Goal: Task Accomplishment & Management: Manage account settings

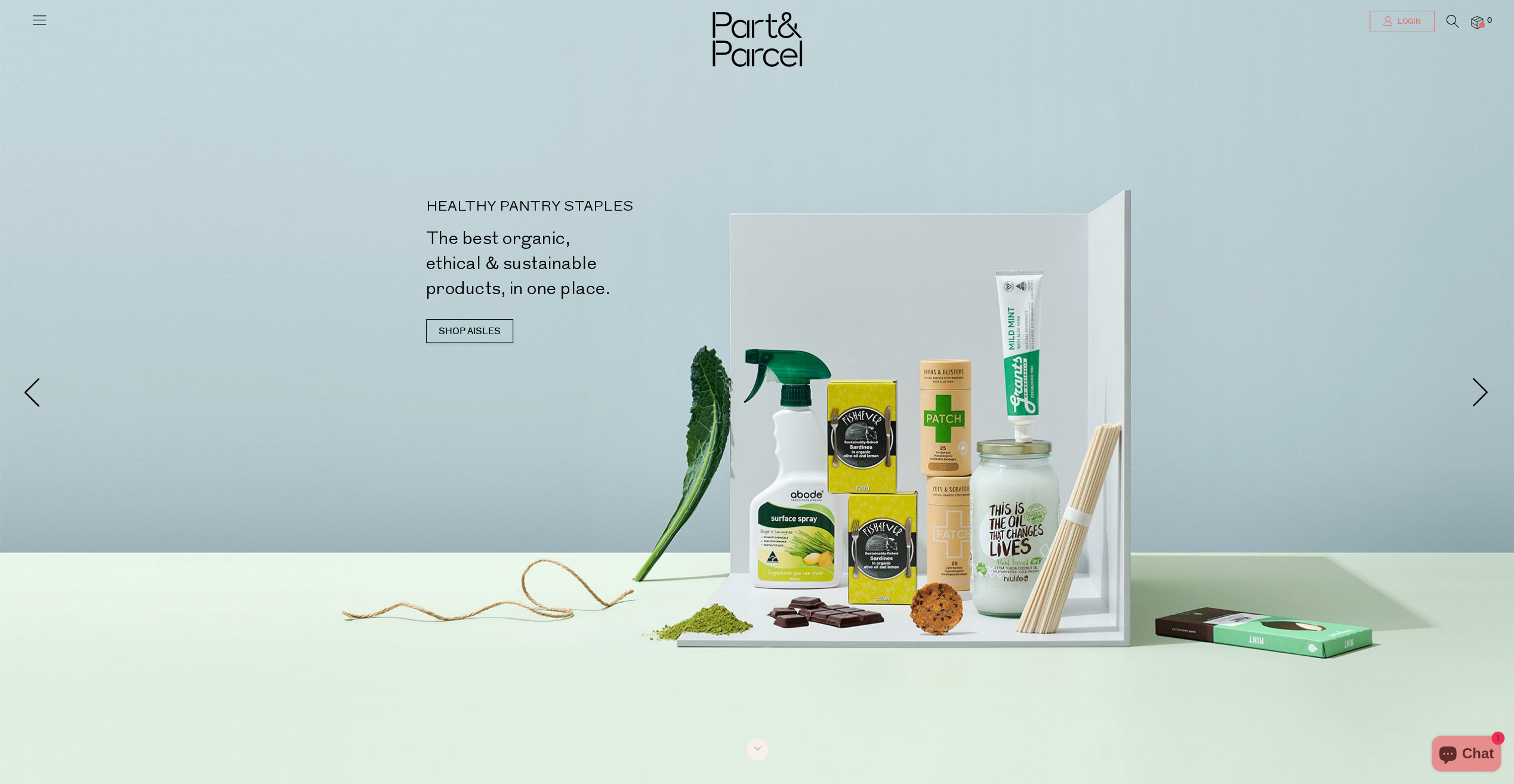
click at [1421, 22] on link "Login" at bounding box center [1402, 21] width 65 height 22
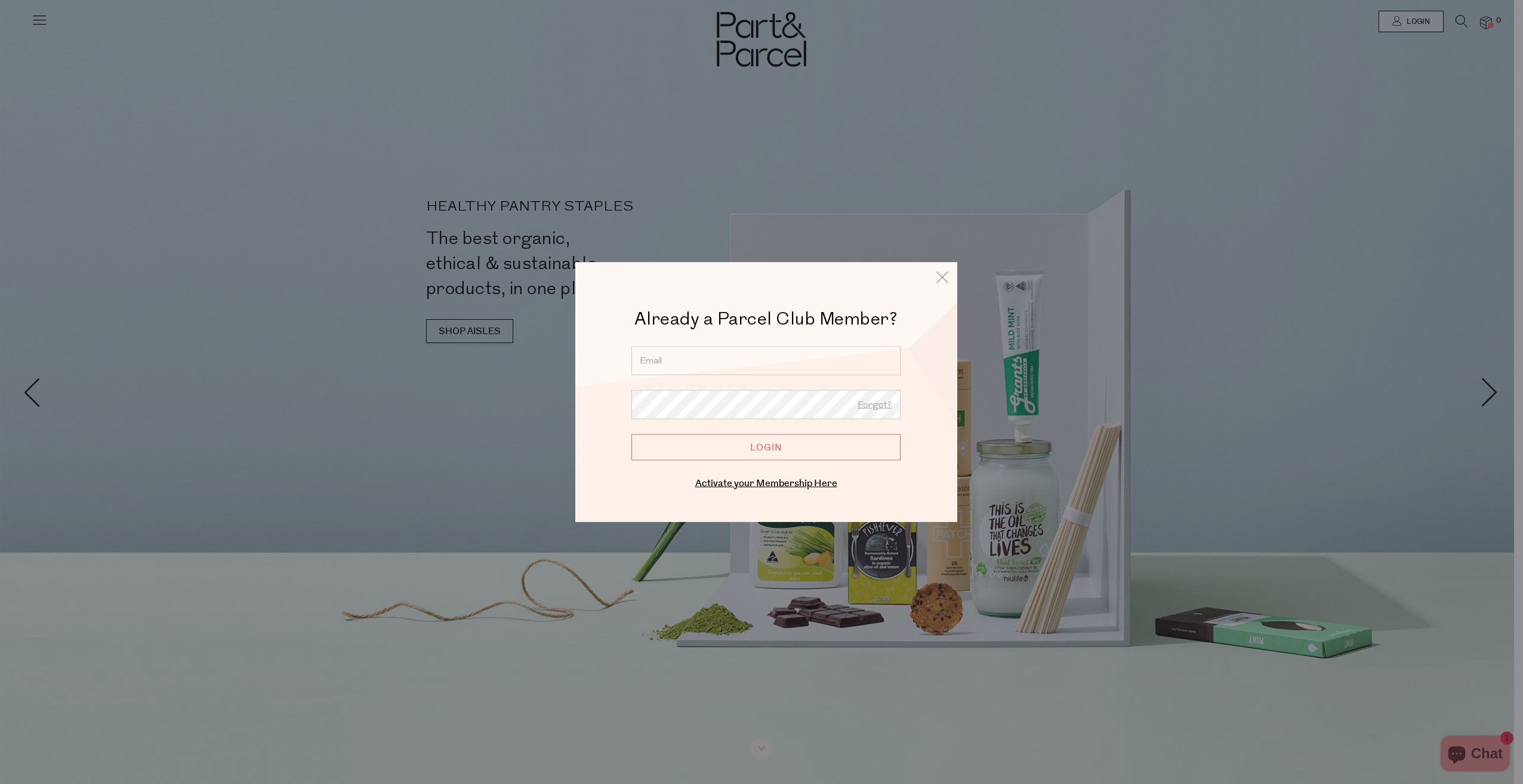
click at [673, 358] on input "email" at bounding box center [766, 361] width 269 height 29
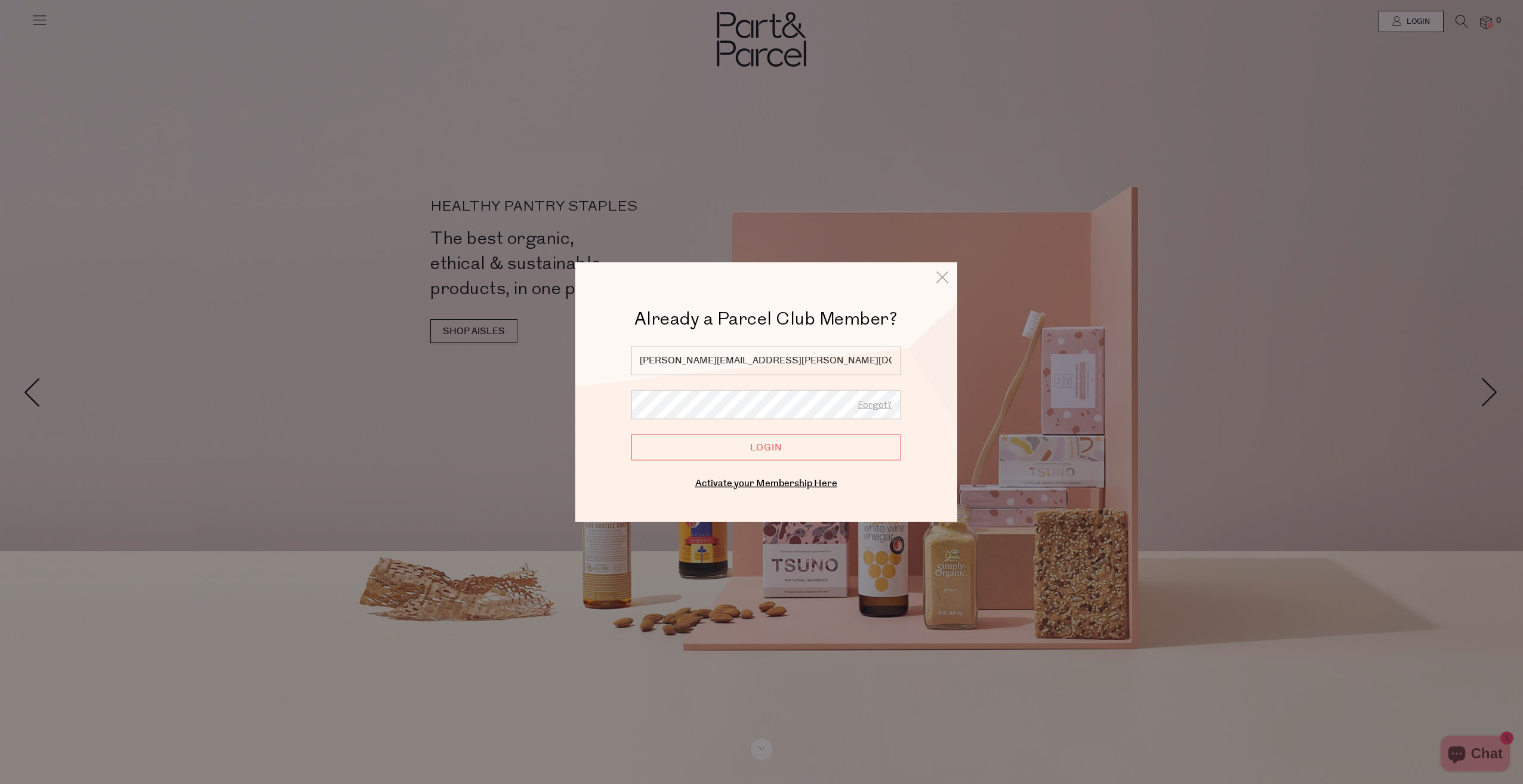
type input "sennett.janis@gmail.com"
click at [1283, 653] on div at bounding box center [761, 392] width 1523 height 784
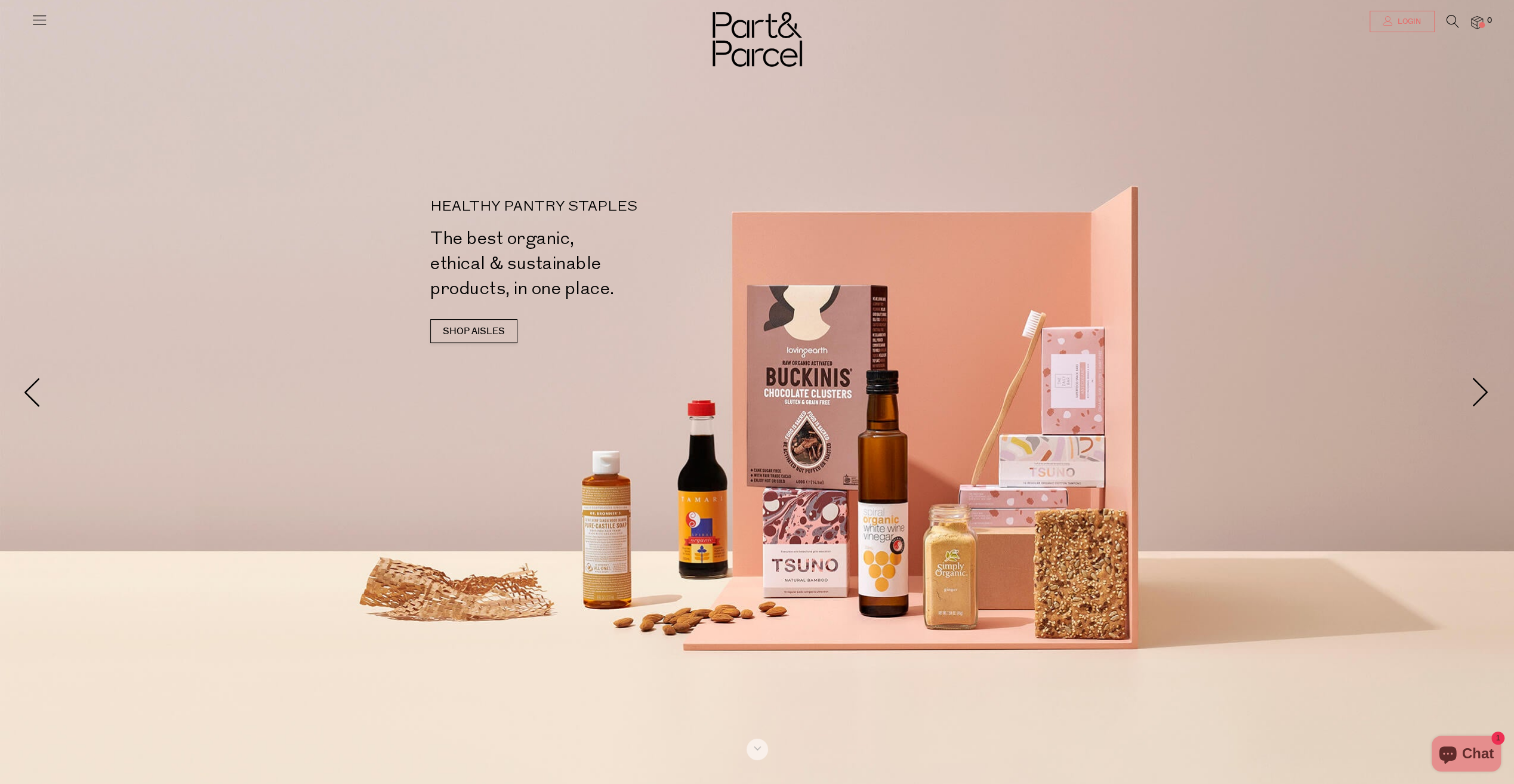
click at [1416, 18] on span "Login" at bounding box center [1408, 22] width 26 height 10
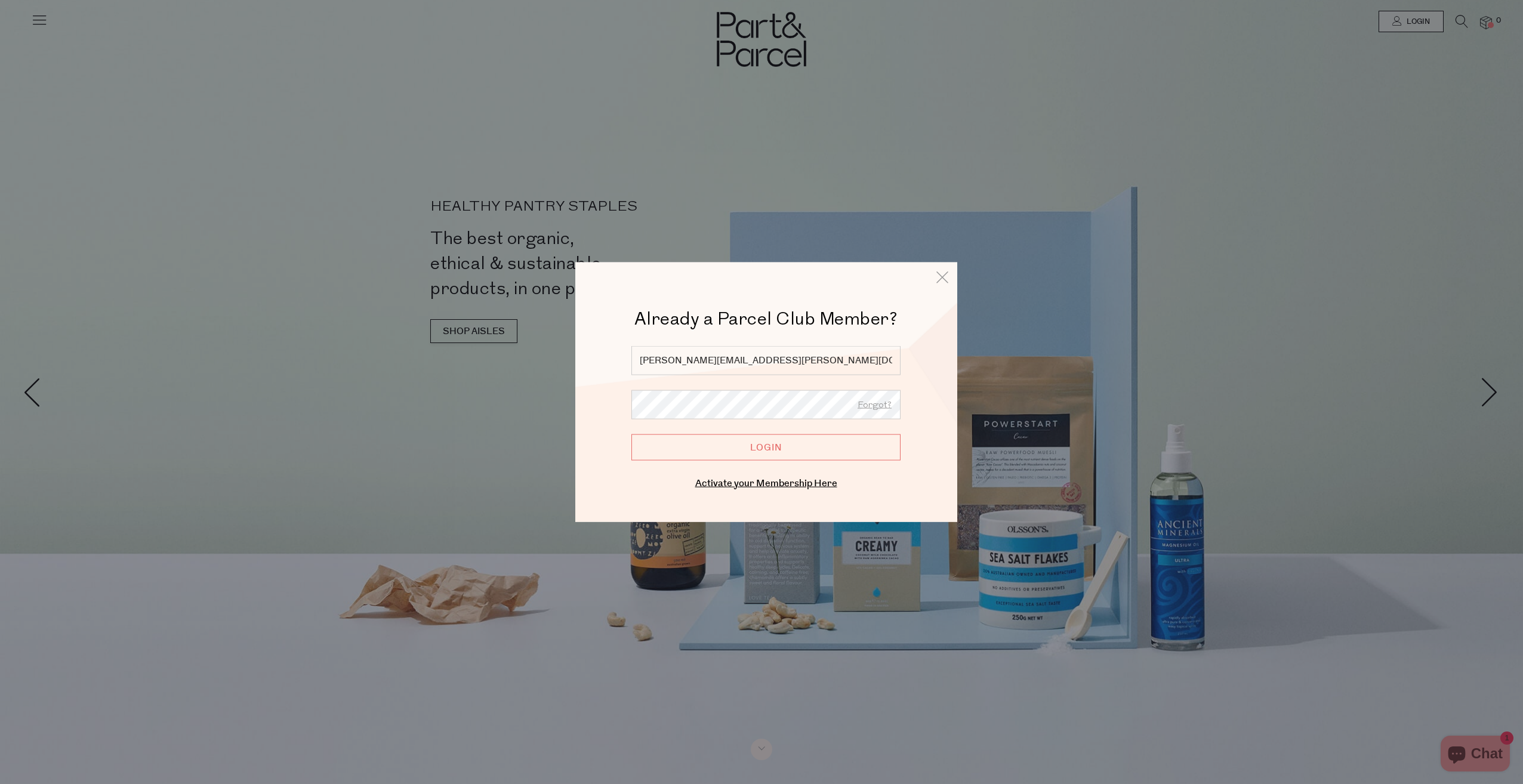
click at [882, 445] on input "Login" at bounding box center [766, 447] width 269 height 26
click at [763, 450] on input "Login" at bounding box center [766, 447] width 269 height 26
